Goal: Navigation & Orientation: Find specific page/section

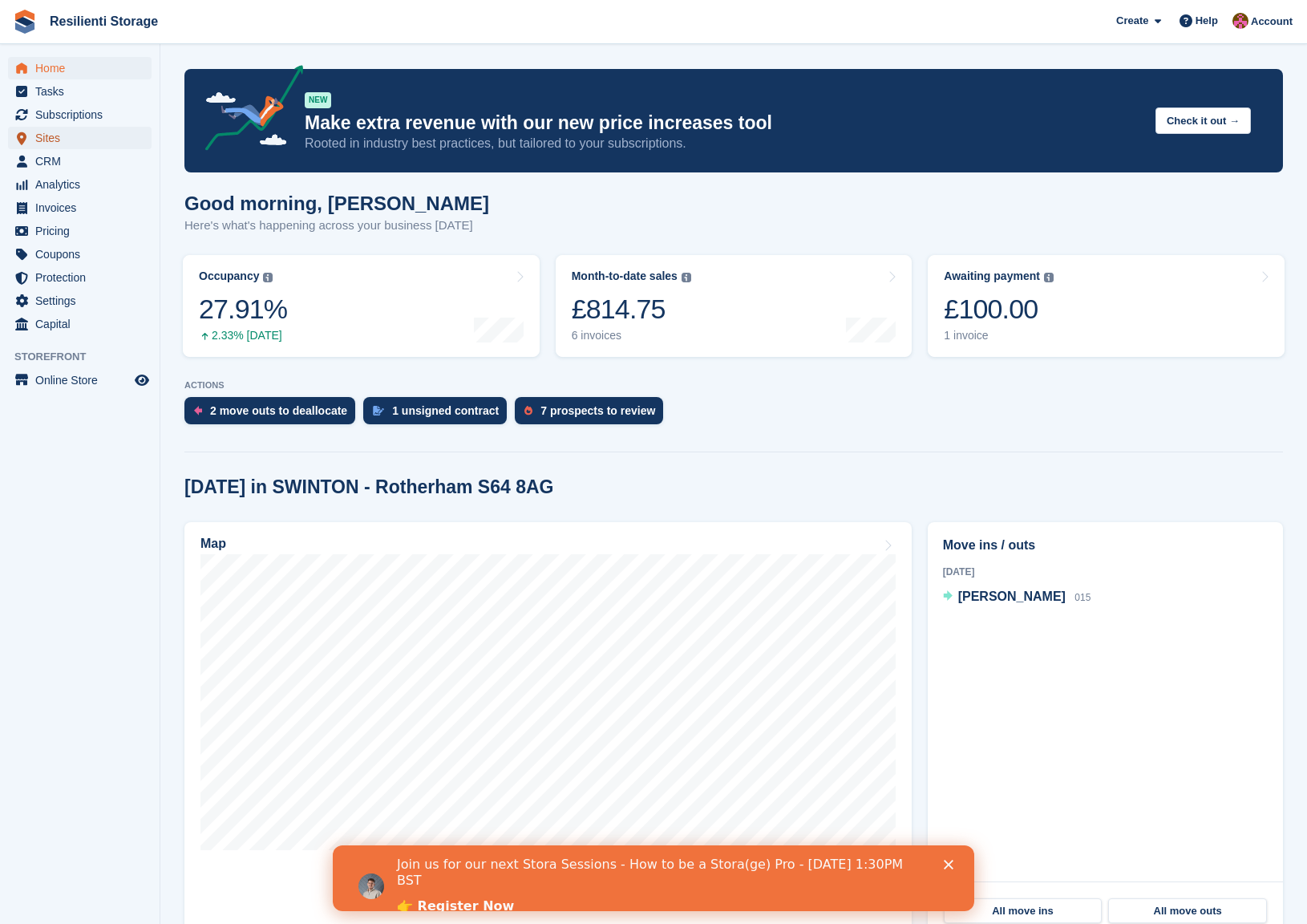
click at [49, 144] on span "Sites" at bounding box center [83, 137] width 97 height 22
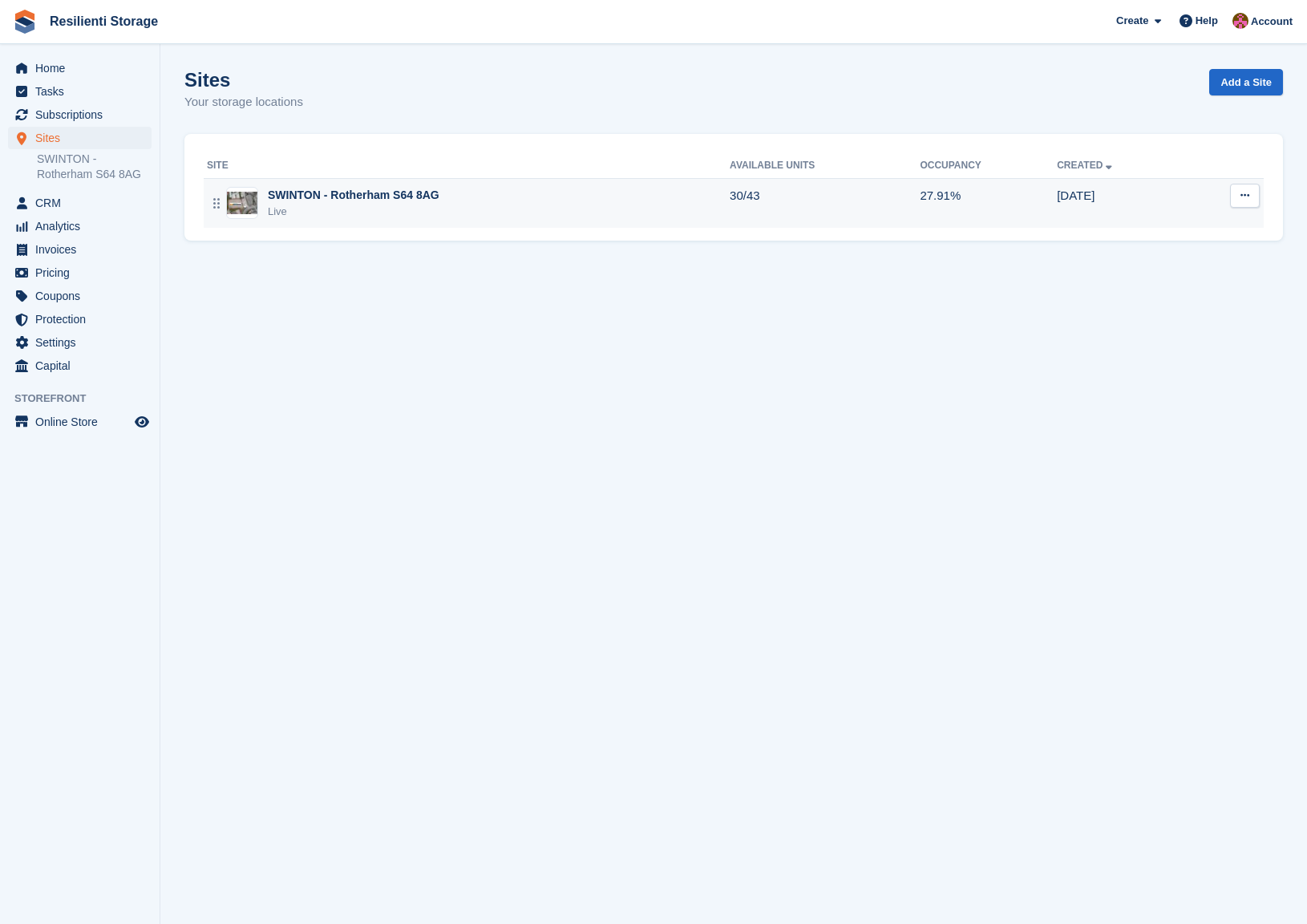
click at [248, 202] on img at bounding box center [242, 203] width 30 height 23
